Goal: Navigation & Orientation: Understand site structure

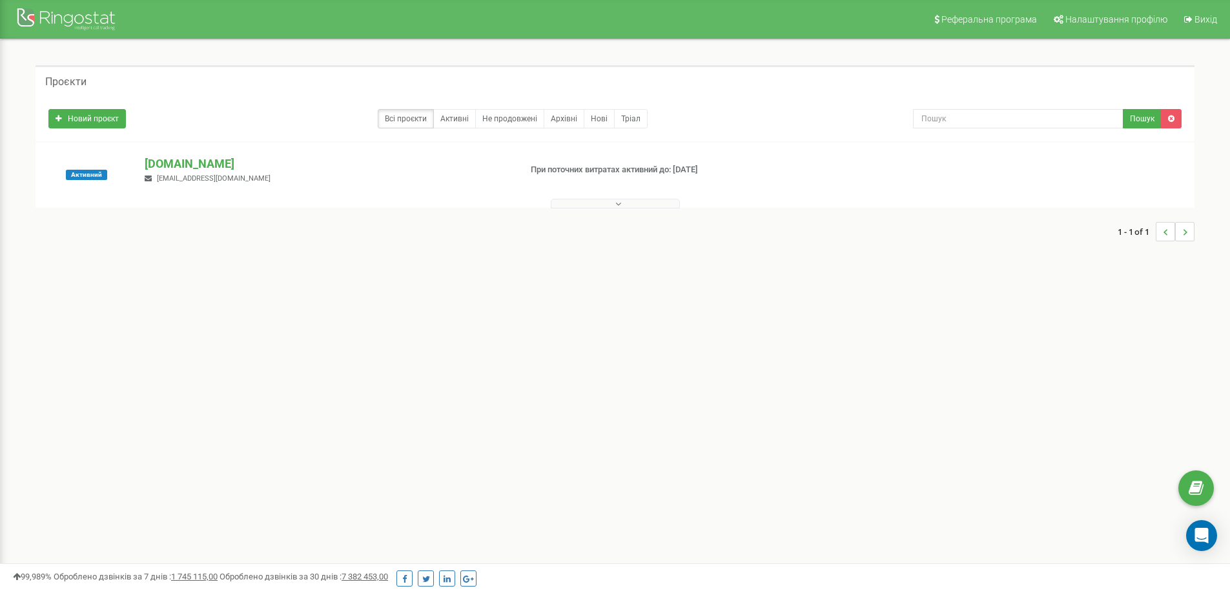
click at [659, 202] on button at bounding box center [615, 204] width 129 height 10
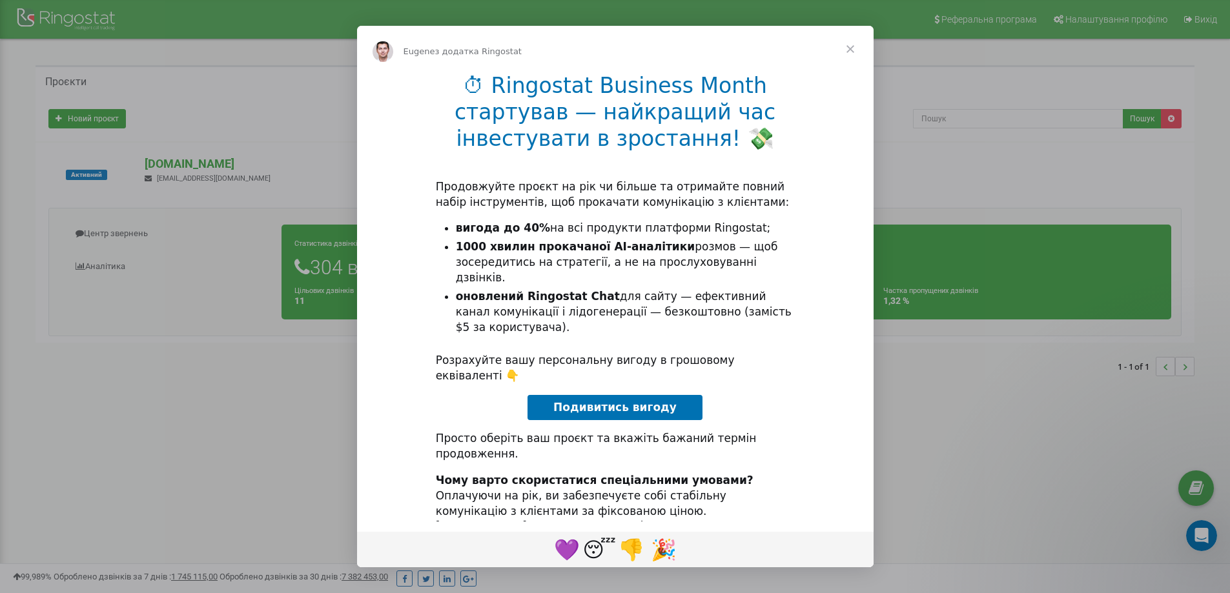
click at [853, 50] on span "Закрити" at bounding box center [850, 49] width 46 height 46
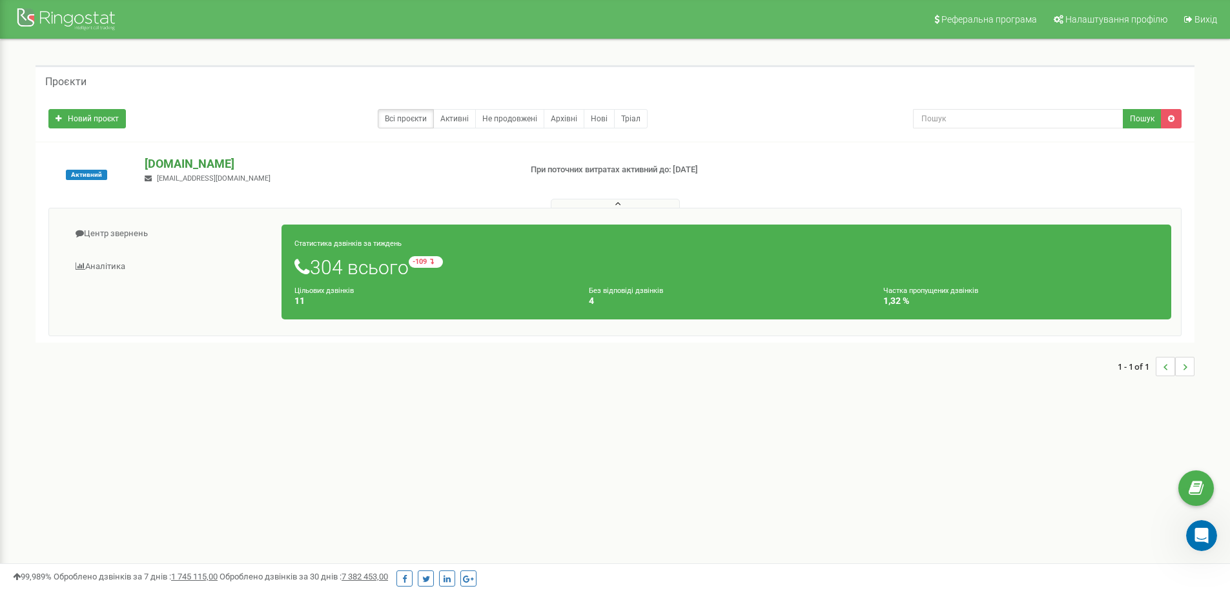
click at [198, 162] on p "[DOMAIN_NAME]" at bounding box center [327, 164] width 365 height 17
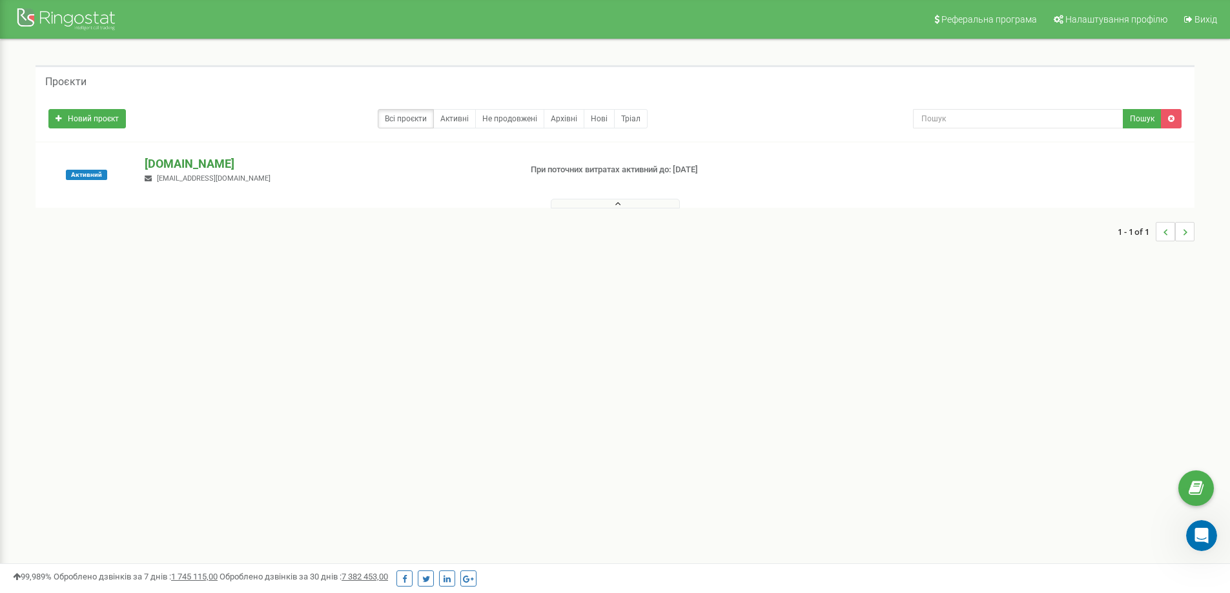
click at [198, 162] on p "[DOMAIN_NAME]" at bounding box center [327, 164] width 365 height 17
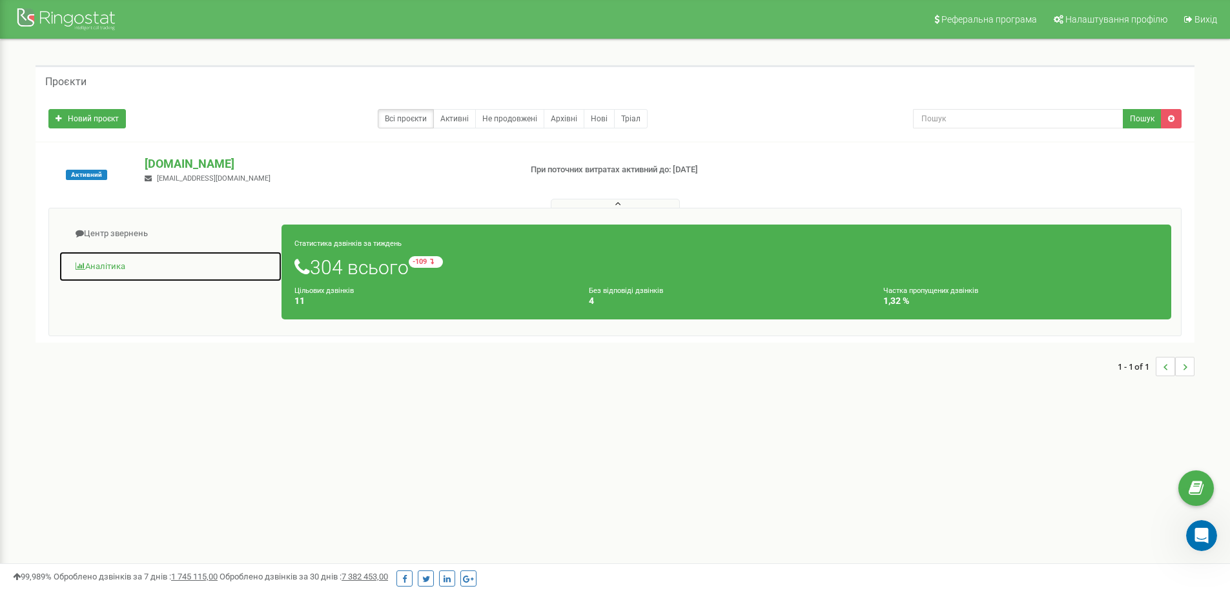
click at [110, 267] on link "Аналiтика" at bounding box center [170, 267] width 223 height 32
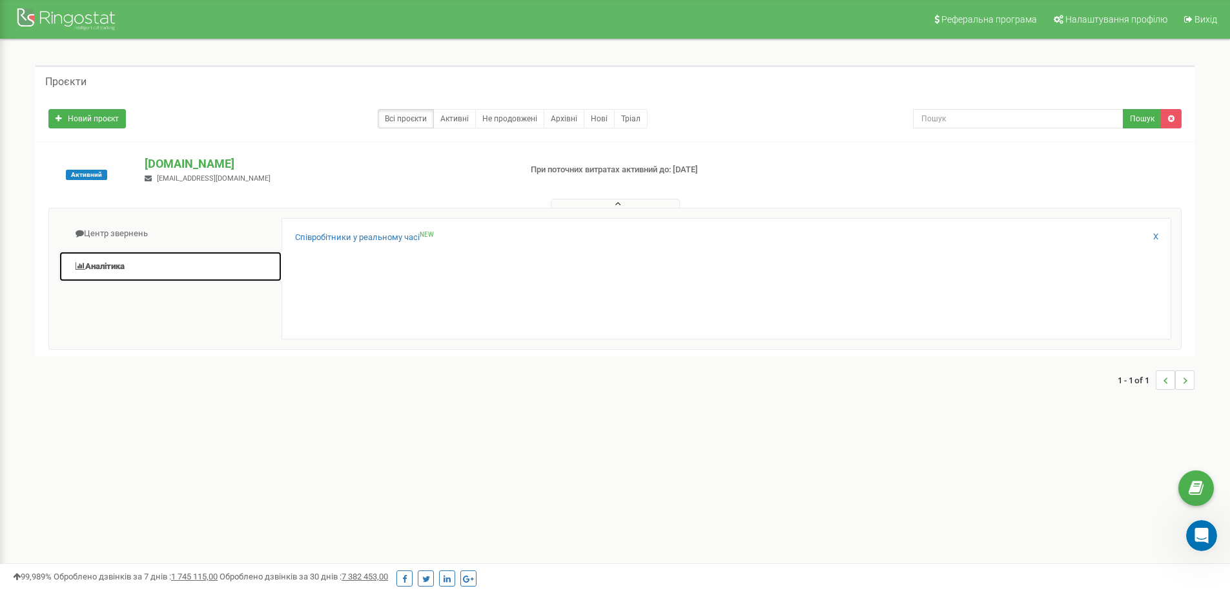
click at [116, 265] on link "Аналiтика" at bounding box center [170, 267] width 223 height 32
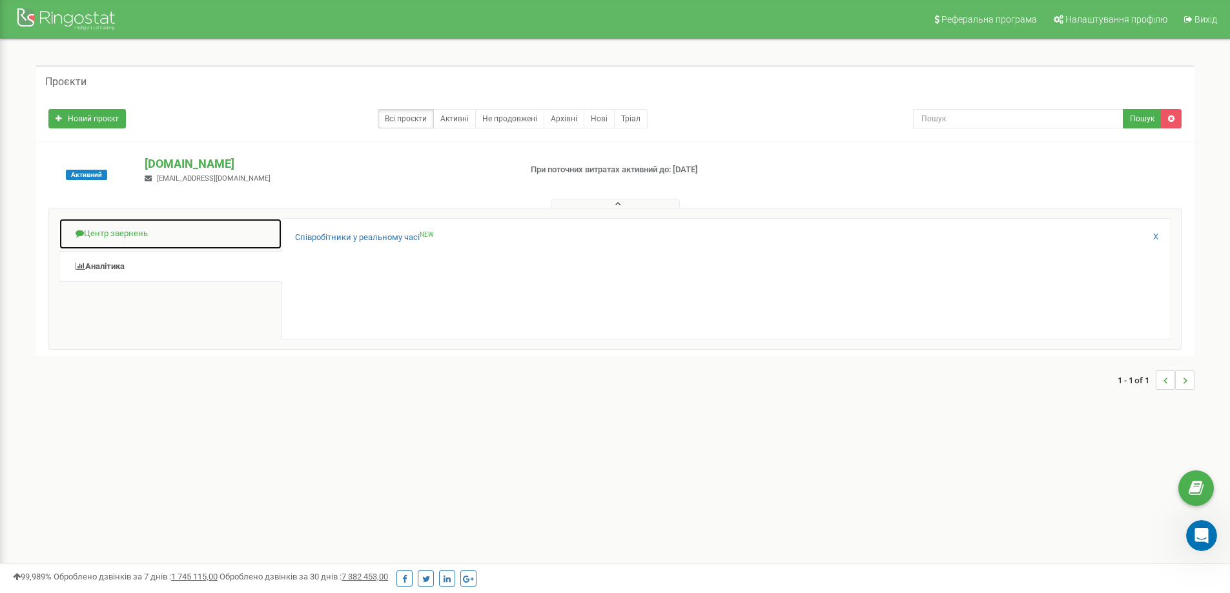
click at [138, 232] on link "Центр звернень" at bounding box center [170, 234] width 223 height 32
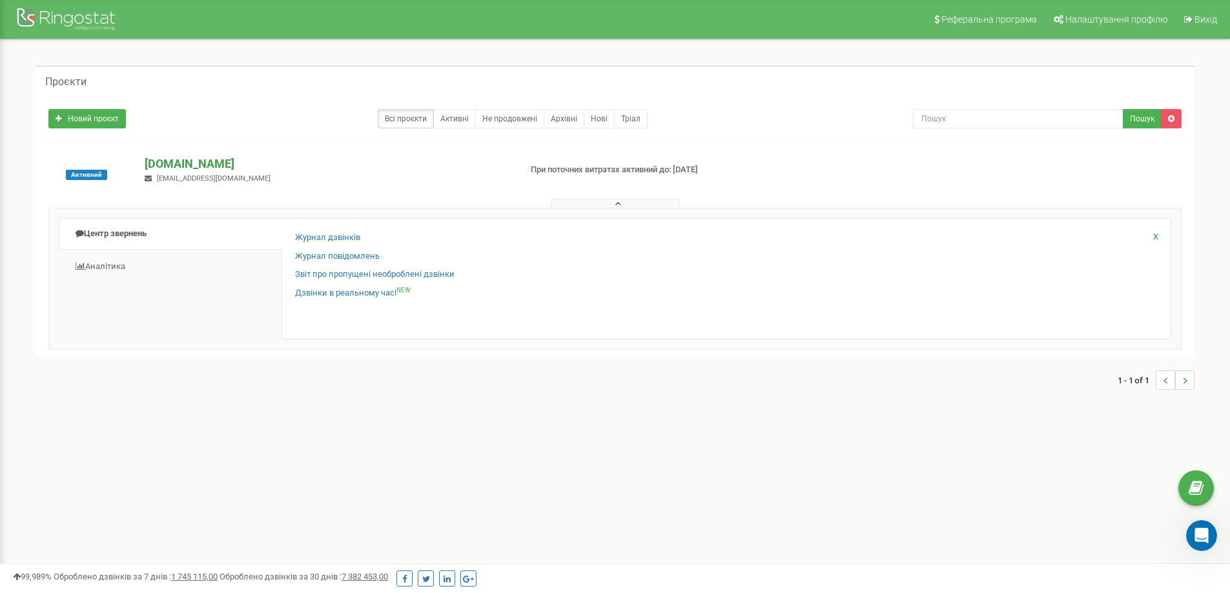
click at [207, 160] on p "[DOMAIN_NAME]" at bounding box center [327, 164] width 365 height 17
